Goal: Information Seeking & Learning: Learn about a topic

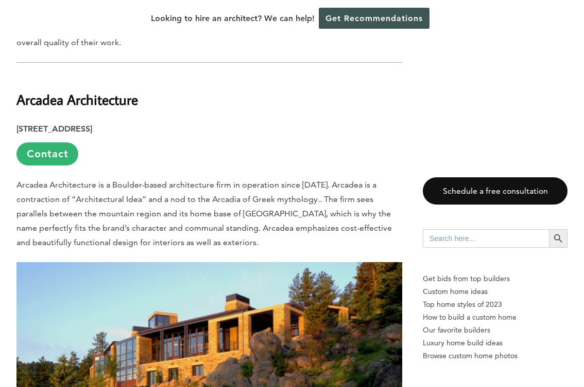
scroll to position [624, 0]
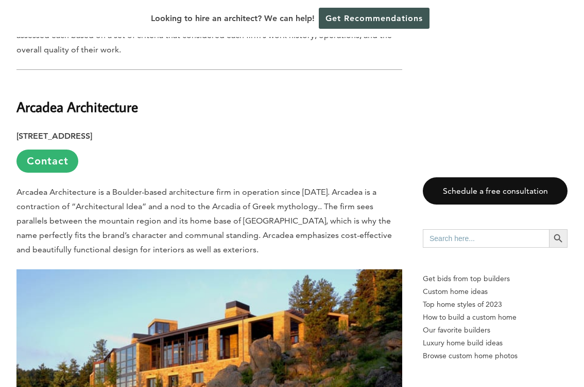
click at [98, 98] on b "Arcadea Architecture" at bounding box center [76, 107] width 121 height 18
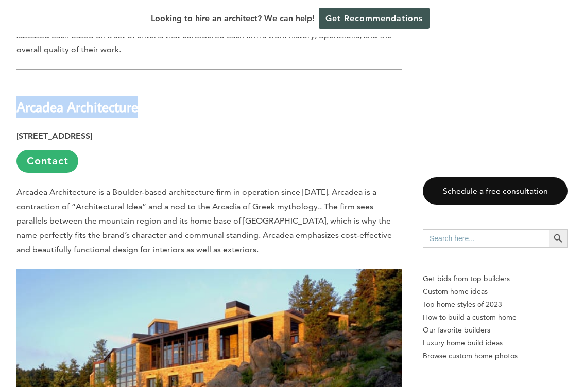
click at [98, 98] on b "Arcadea Architecture" at bounding box center [76, 107] width 121 height 18
copy div "Arcadea Architecture"
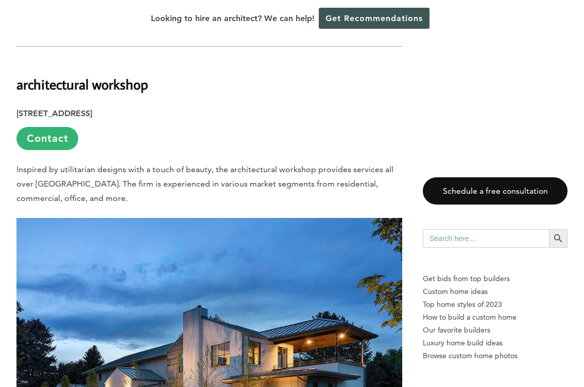
scroll to position [1195, 0]
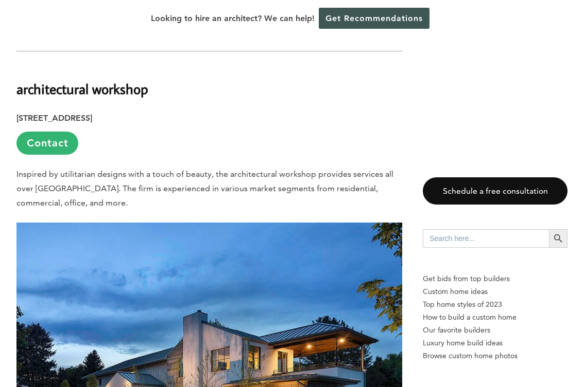
click at [111, 80] on b "architectural workshop" at bounding box center [82, 89] width 132 height 18
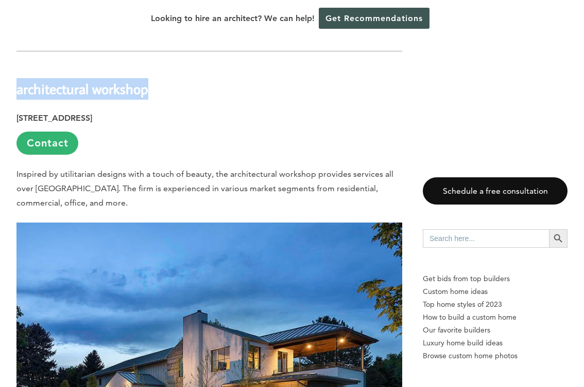
click at [111, 80] on b "architectural workshop" at bounding box center [82, 89] width 132 height 18
copy div "architectural workshop"
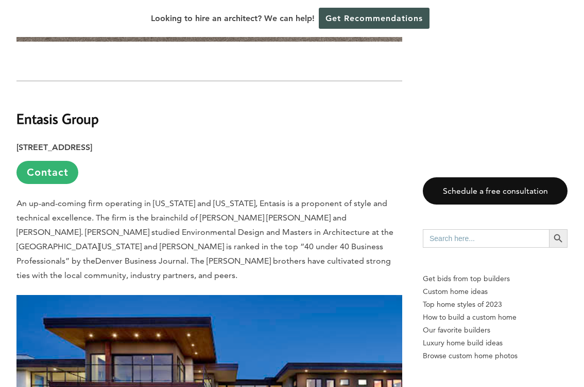
scroll to position [2911, 0]
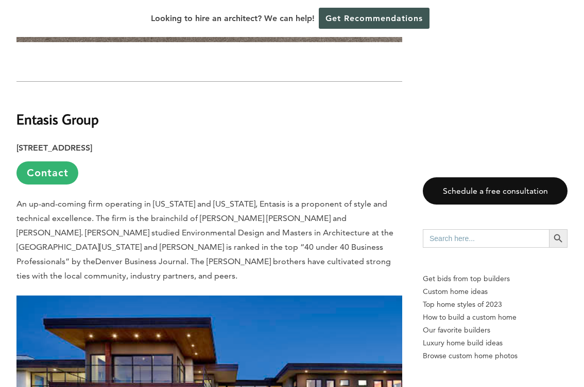
click at [80, 110] on b "Entasis Group" at bounding box center [57, 119] width 82 height 18
copy div "Entasis Group"
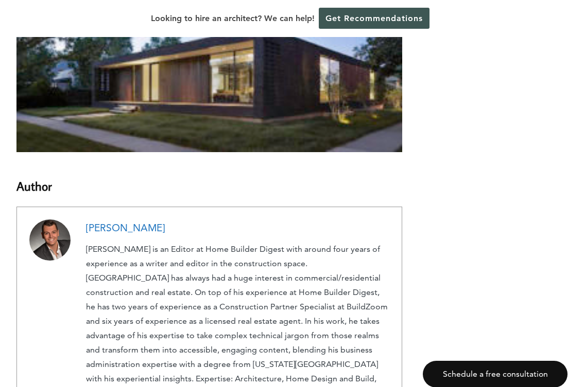
scroll to position [7456, 0]
